Goal: Task Accomplishment & Management: Manage account settings

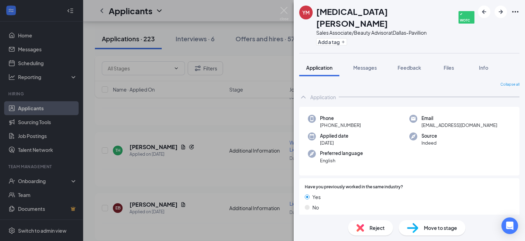
scroll to position [172, 0]
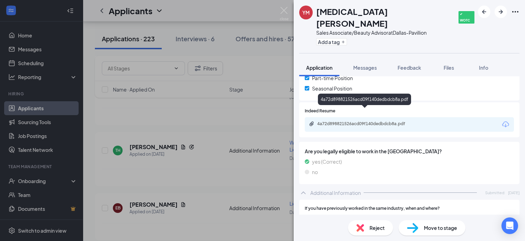
click at [347, 121] on div "4a72d898821526acd09f140dedbdcb8a.pdf" at bounding box center [365, 124] width 112 height 7
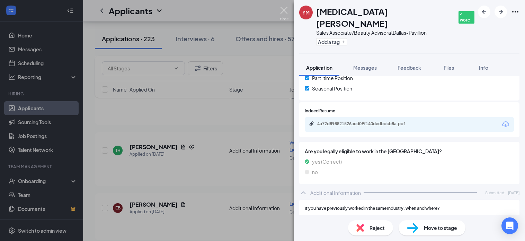
click at [283, 9] on img at bounding box center [284, 14] width 9 height 14
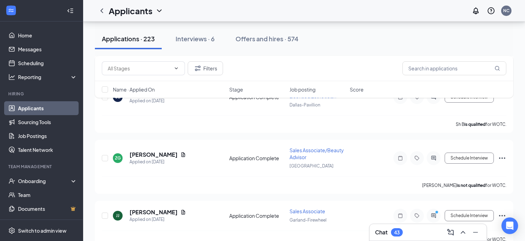
scroll to position [672, 0]
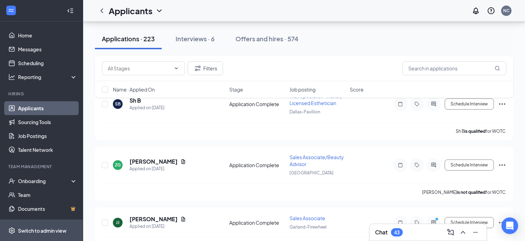
click at [43, 230] on div "Switch to admin view" at bounding box center [42, 230] width 48 height 7
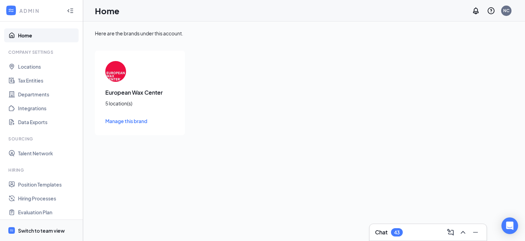
click at [50, 231] on div "Switch to team view" at bounding box center [41, 230] width 47 height 7
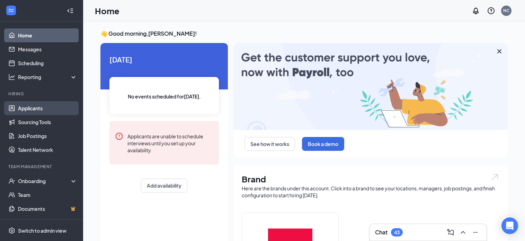
click at [43, 113] on link "Applicants" at bounding box center [47, 108] width 59 height 14
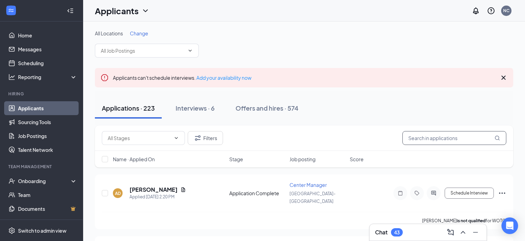
click at [423, 140] on input "text" at bounding box center [454, 138] width 104 height 14
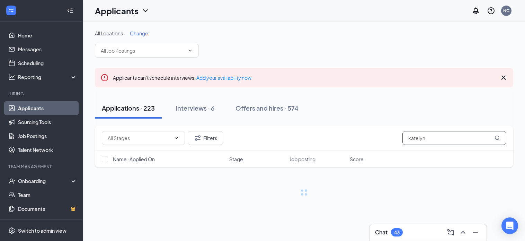
type input "katelyn"
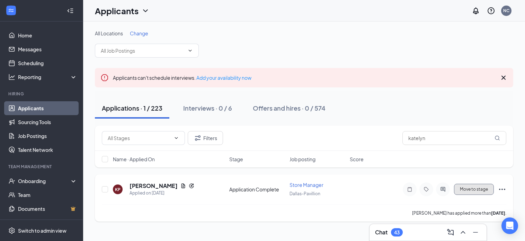
click at [487, 188] on button "Move to stage" at bounding box center [474, 188] width 40 height 11
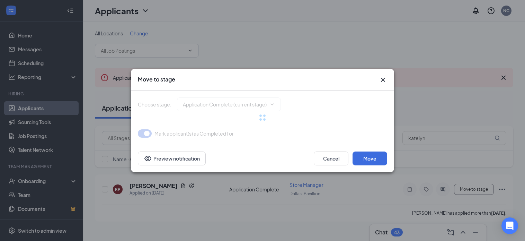
type input "Phone Interview (next stage)"
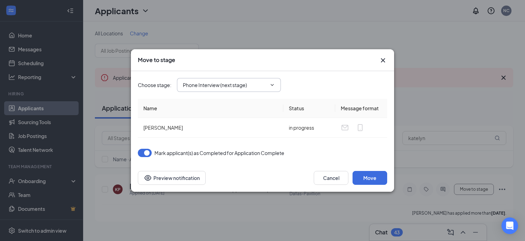
click at [241, 88] on input "Phone Interview (next stage)" at bounding box center [225, 85] width 84 height 8
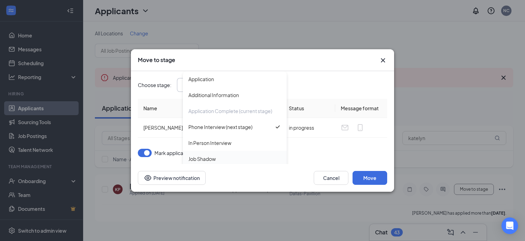
scroll to position [7, 0]
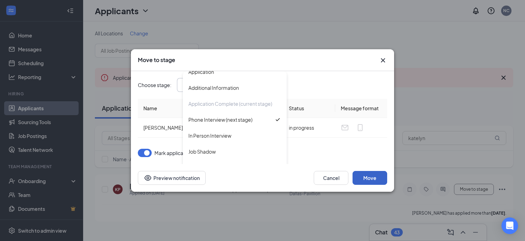
click at [373, 177] on button "Move" at bounding box center [369, 178] width 35 height 14
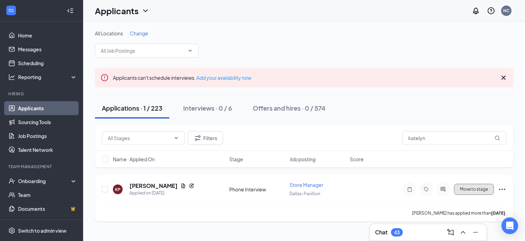
click at [469, 192] on button "Move to stage" at bounding box center [474, 188] width 40 height 11
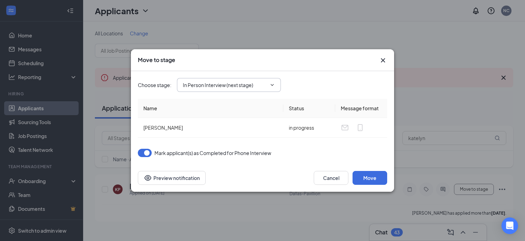
click at [247, 81] on input "In Person Interview (next stage)" at bounding box center [225, 85] width 84 height 8
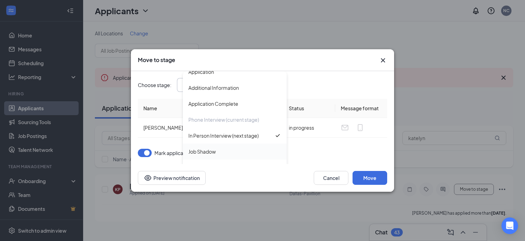
click at [244, 152] on div "Job Shadow" at bounding box center [234, 151] width 93 height 8
type input "Job Shadow"
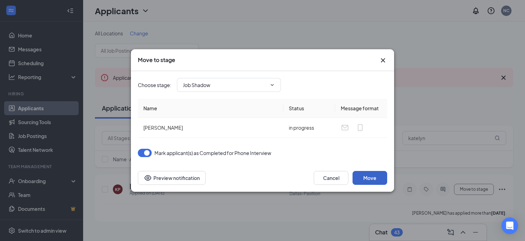
click at [378, 177] on button "Move" at bounding box center [369, 178] width 35 height 14
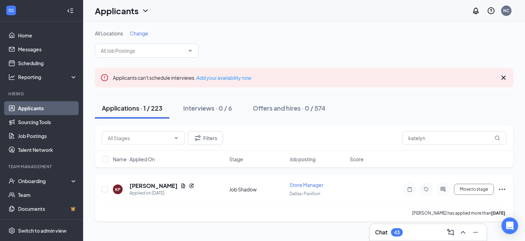
click at [501, 188] on icon "Ellipses" at bounding box center [502, 189] width 8 height 8
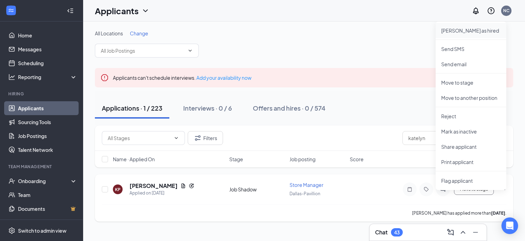
click at [462, 30] on p "[PERSON_NAME] as hired" at bounding box center [471, 30] width 60 height 7
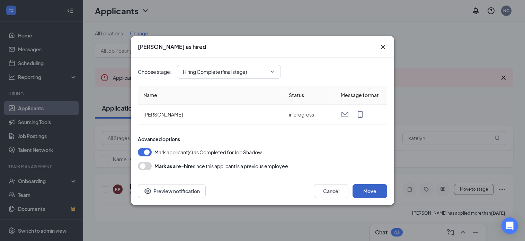
click at [378, 192] on button "Move" at bounding box center [369, 191] width 35 height 14
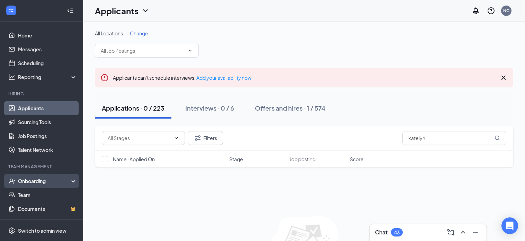
click at [39, 182] on div "Onboarding" at bounding box center [44, 180] width 53 height 7
click at [44, 195] on link "Overview" at bounding box center [47, 195] width 59 height 14
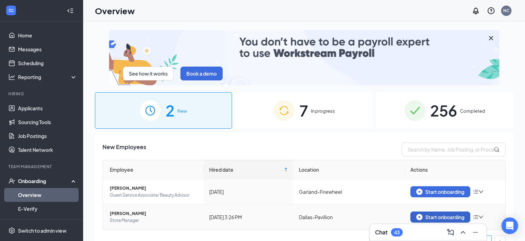
click at [422, 218] on img "button" at bounding box center [419, 217] width 6 height 6
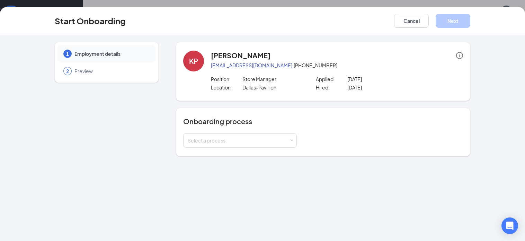
click at [229, 149] on div "Onboarding process Select a process" at bounding box center [323, 132] width 294 height 48
click at [224, 145] on div "Select a process" at bounding box center [240, 140] width 105 height 14
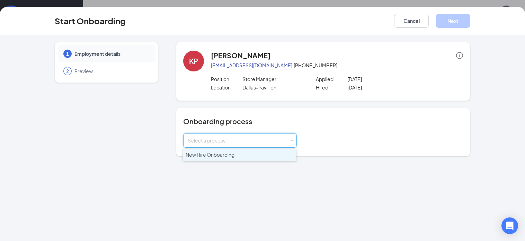
click at [228, 151] on li "New Hire Onboarding" at bounding box center [240, 155] width 114 height 12
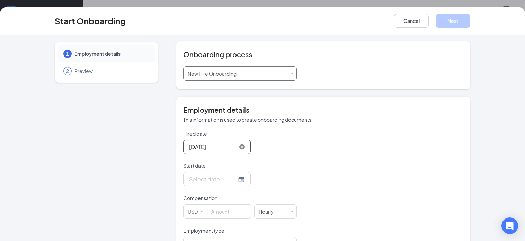
scroll to position [75, 0]
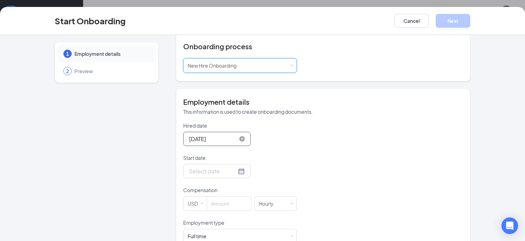
click at [216, 141] on input "[DATE]" at bounding box center [212, 138] width 47 height 9
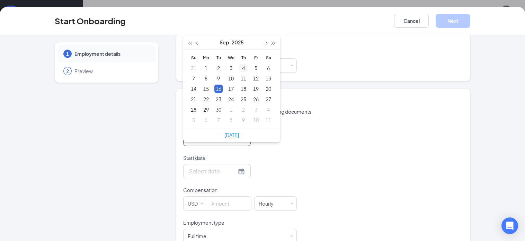
type input "[DATE]"
click at [243, 68] on div "4" at bounding box center [243, 68] width 8 height 8
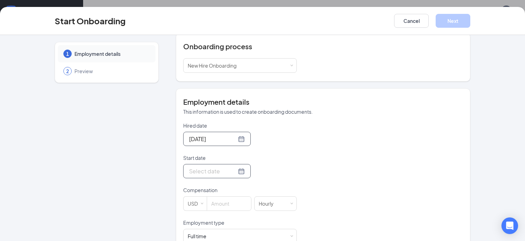
click at [234, 172] on input "Start date" at bounding box center [212, 171] width 47 height 9
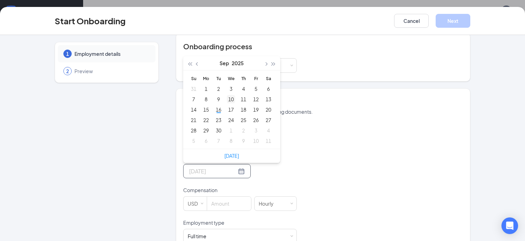
type input "[DATE]"
click at [231, 98] on div "10" at bounding box center [231, 99] width 8 height 8
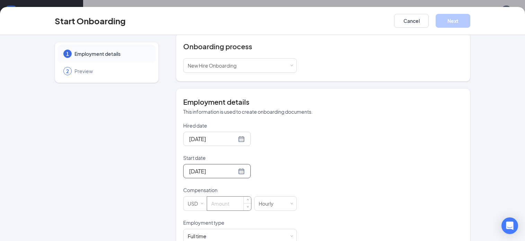
click at [220, 203] on input at bounding box center [229, 203] width 44 height 14
type input "23"
click at [327, 198] on div "Hired date [DATE] [DATE] Su Mo Tu We Th Fr Sa 31 1 2 3 4 5 6 7 8 9 10 11 12 13 …" at bounding box center [323, 235] width 280 height 226
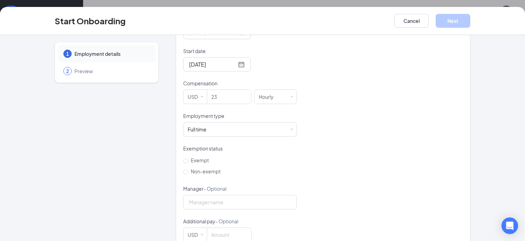
scroll to position [197, 0]
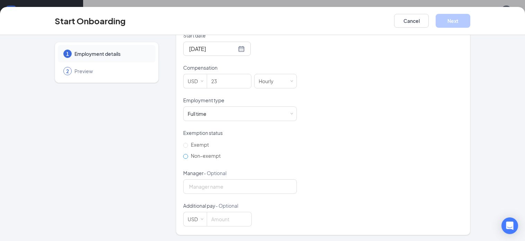
click at [186, 155] on input "Non-exempt" at bounding box center [185, 156] width 5 height 5
radio input "true"
click at [204, 182] on input "Manager - Optional" at bounding box center [240, 186] width 114 height 15
type input "[PERSON_NAME]"
click at [351, 106] on div "Hired date [DATE] [DATE] Su Mo Tu We Th Fr Sa 31 1 2 3 4 5 6 7 8 9 10 11 12 13 …" at bounding box center [323, 113] width 280 height 226
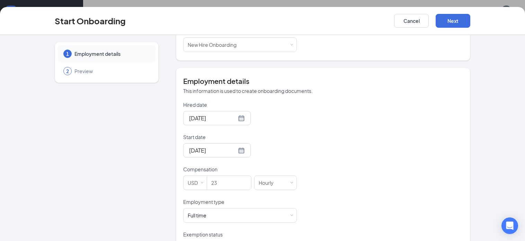
scroll to position [94, 0]
click at [230, 119] on input "[DATE]" at bounding box center [212, 119] width 47 height 9
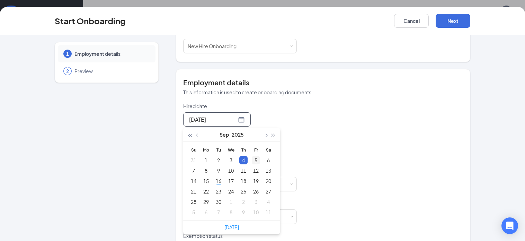
type input "[DATE]"
click at [257, 160] on div "5" at bounding box center [256, 160] width 8 height 8
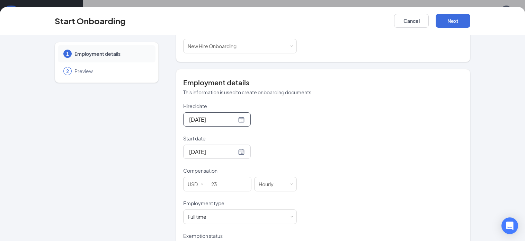
click at [351, 160] on div "Hired date [DATE] [DATE] Su Mo Tu We Th Fr Sa 31 1 2 3 4 5 6 7 8 9 10 11 12 13 …" at bounding box center [323, 215] width 280 height 226
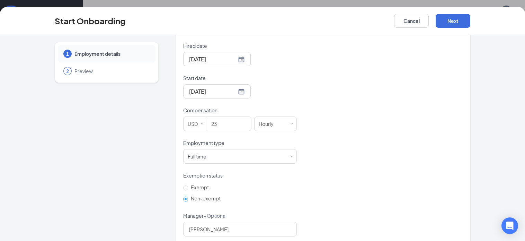
scroll to position [197, 0]
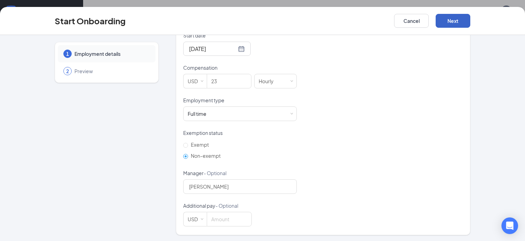
click at [447, 22] on button "Next" at bounding box center [453, 21] width 35 height 14
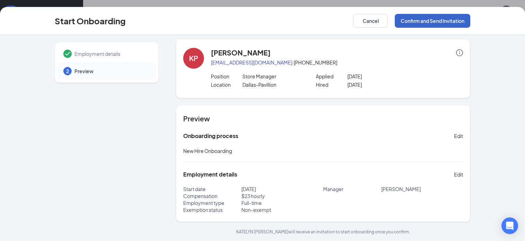
click at [447, 22] on button "Confirm and Send Invitation" at bounding box center [432, 21] width 75 height 14
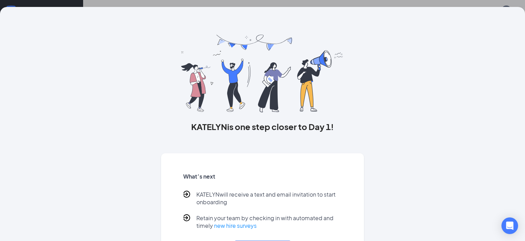
scroll to position [34, 0]
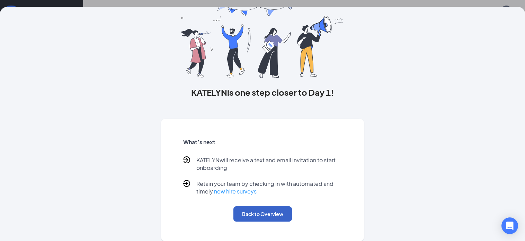
click at [269, 217] on button "Back to Overview" at bounding box center [262, 213] width 59 height 15
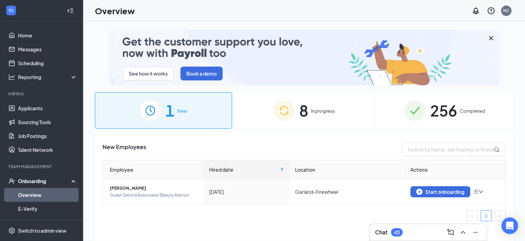
scroll to position [0, 0]
click at [65, 233] on div "Switch to admin view" at bounding box center [42, 230] width 48 height 7
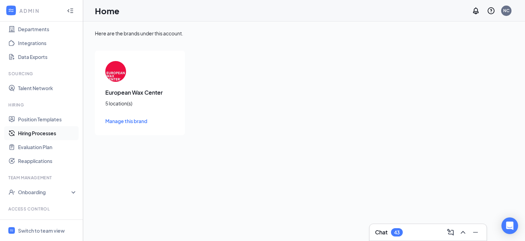
scroll to position [92, 0]
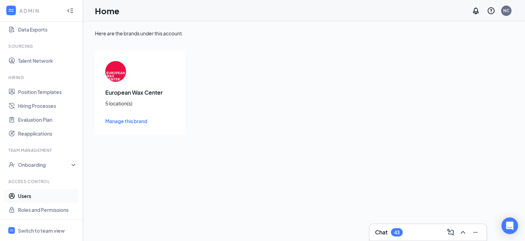
click at [32, 195] on link "Users" at bounding box center [47, 196] width 59 height 14
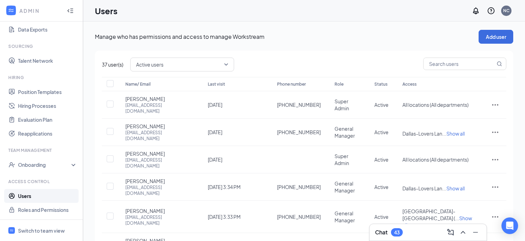
click at [224, 66] on span "Active users" at bounding box center [182, 65] width 92 height 12
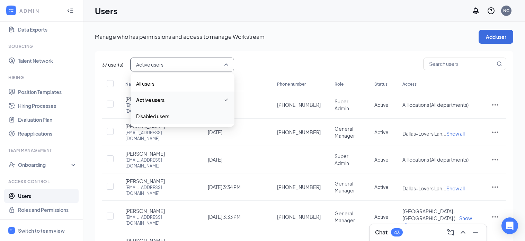
click at [152, 117] on span "Disabled users" at bounding box center [152, 116] width 33 height 8
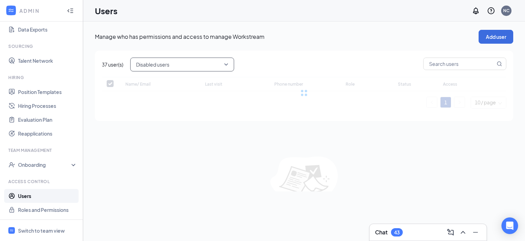
checkbox input "false"
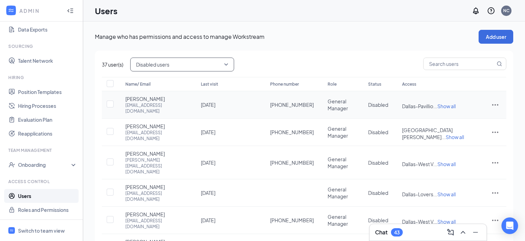
click at [493, 105] on icon "ActionsIcon" at bounding box center [495, 104] width 8 height 8
click at [457, 117] on span "Edit user" at bounding box center [460, 118] width 20 height 6
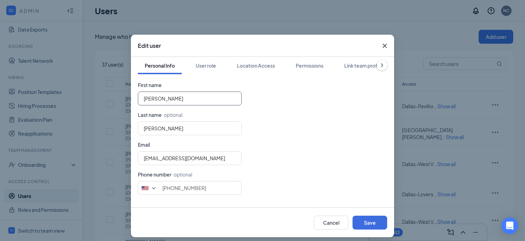
click at [194, 99] on input "[PERSON_NAME]" at bounding box center [190, 98] width 104 height 14
type input "B"
type input "[PERSON_NAME]"
type input "P"
type input "Katelyn"
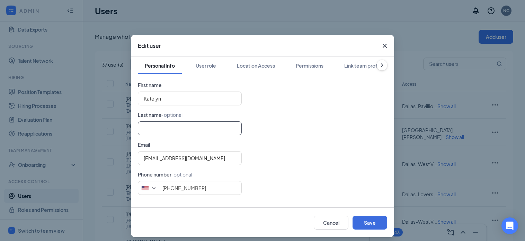
click at [151, 129] on input "text" at bounding box center [190, 128] width 104 height 14
type input "[PERSON_NAME]"
click at [197, 188] on input "[PHONE_NUMBER]" at bounding box center [190, 188] width 104 height 14
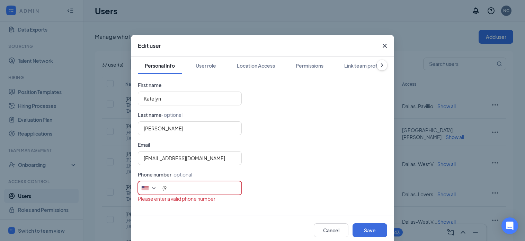
type input "("
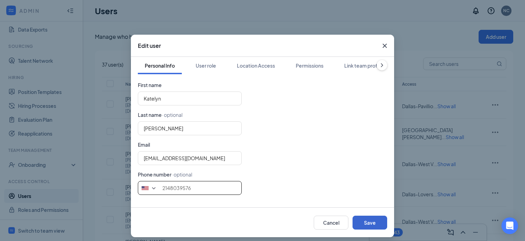
type input "2148039576"
click at [368, 225] on button "Save" at bounding box center [369, 222] width 35 height 14
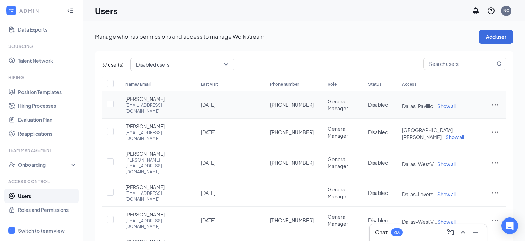
click at [494, 104] on icon "ActionsIcon" at bounding box center [495, 104] width 8 height 8
click at [470, 152] on span "Restore" at bounding box center [471, 150] width 43 height 8
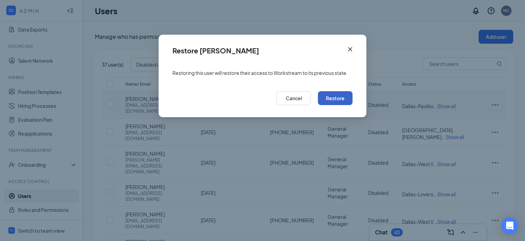
click at [333, 98] on button "Restore" at bounding box center [335, 98] width 35 height 14
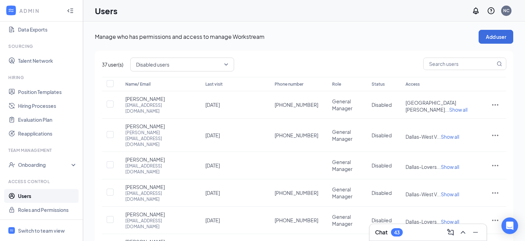
click at [53, 195] on link "Users" at bounding box center [47, 196] width 59 height 14
click at [29, 196] on link "Users" at bounding box center [47, 196] width 59 height 14
click at [171, 65] on span "Disabled users" at bounding box center [179, 64] width 86 height 10
click at [172, 83] on span "All users" at bounding box center [182, 84] width 93 height 8
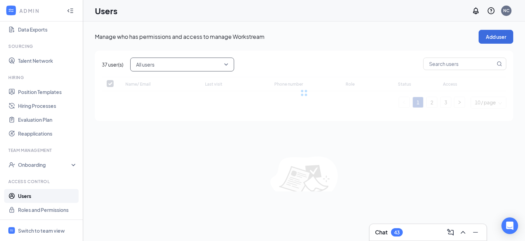
checkbox input "false"
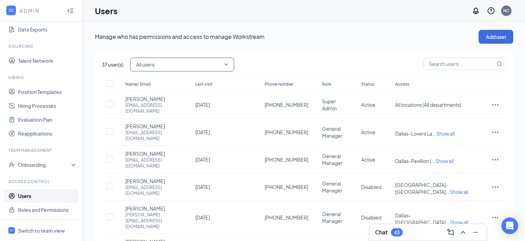
click at [165, 67] on span "All users" at bounding box center [179, 64] width 86 height 10
click at [174, 100] on span "Active users" at bounding box center [182, 100] width 93 height 8
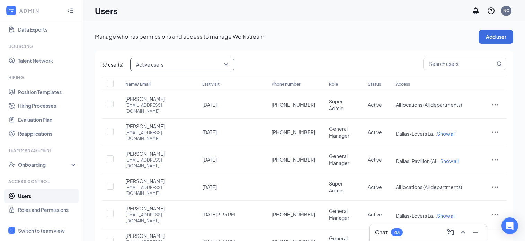
click at [286, 69] on div "active Active users active disabled All users Active users Disabled users" at bounding box center [318, 64] width 376 height 14
click at [492, 155] on icon "ActionsIcon" at bounding box center [495, 159] width 8 height 8
click at [463, 177] on span "Reset password" at bounding box center [468, 179] width 37 height 6
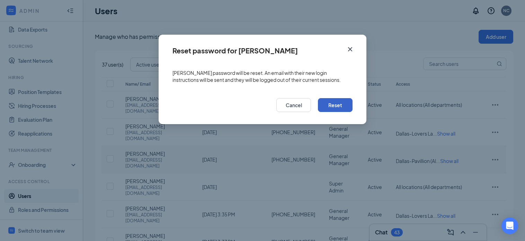
click at [335, 108] on button "Reset" at bounding box center [335, 105] width 35 height 14
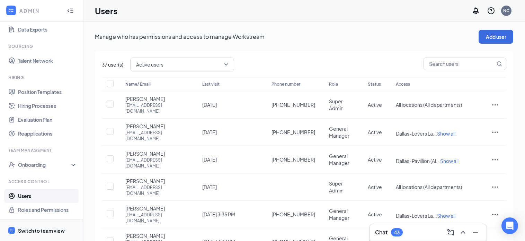
click at [41, 225] on span "Switch to team view" at bounding box center [47, 229] width 59 height 21
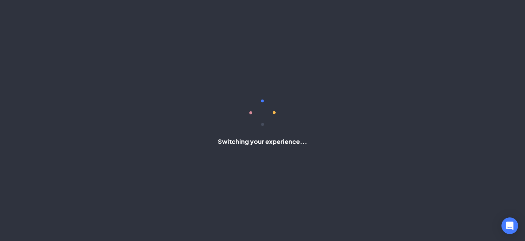
scroll to position [92, 0]
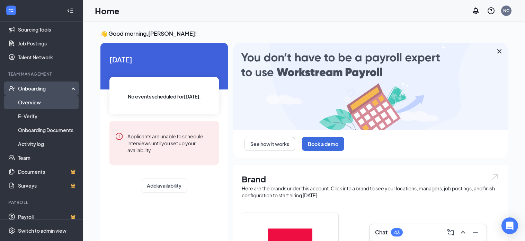
click at [41, 102] on link "Overview" at bounding box center [47, 102] width 59 height 14
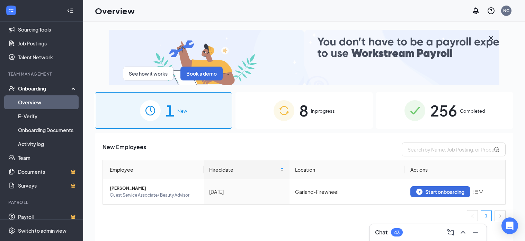
click at [11, 12] on icon "WorkstreamLogo" at bounding box center [11, 10] width 7 height 7
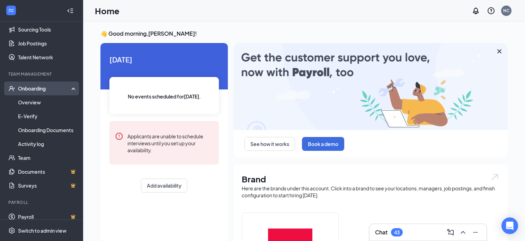
click at [55, 84] on div "Onboarding" at bounding box center [41, 88] width 83 height 14
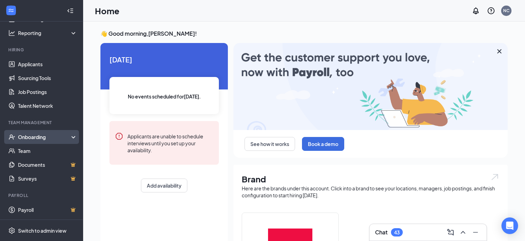
scroll to position [44, 0]
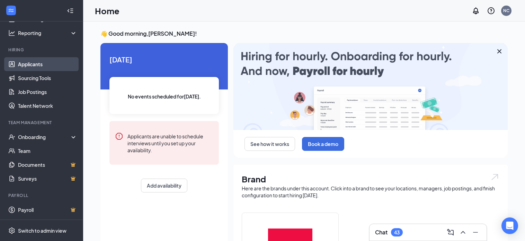
click at [39, 63] on link "Applicants" at bounding box center [47, 64] width 59 height 14
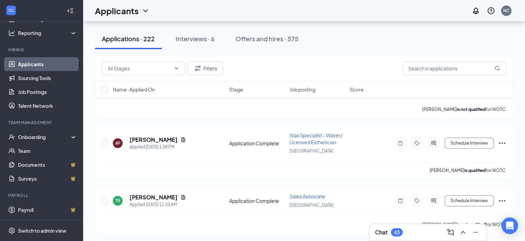
scroll to position [172, 0]
click at [162, 135] on h5 "[PERSON_NAME]" at bounding box center [153, 139] width 48 height 8
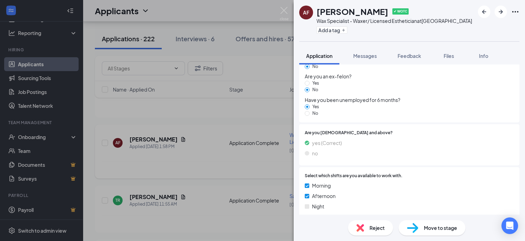
scroll to position [702, 0]
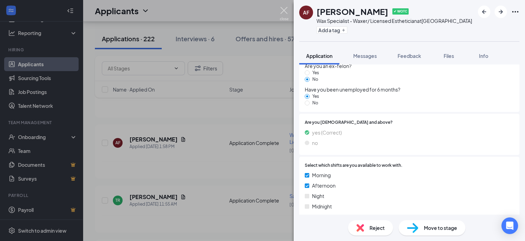
click at [284, 7] on img at bounding box center [284, 14] width 9 height 14
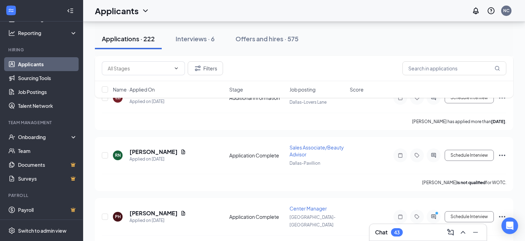
scroll to position [976, 0]
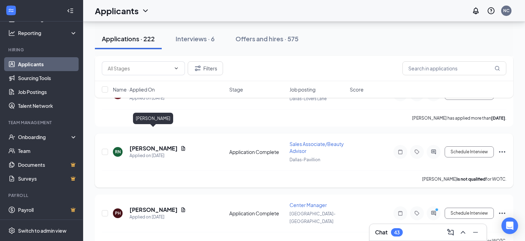
click at [156, 144] on h5 "[PERSON_NAME]" at bounding box center [153, 148] width 48 height 8
